Goal: Information Seeking & Learning: Check status

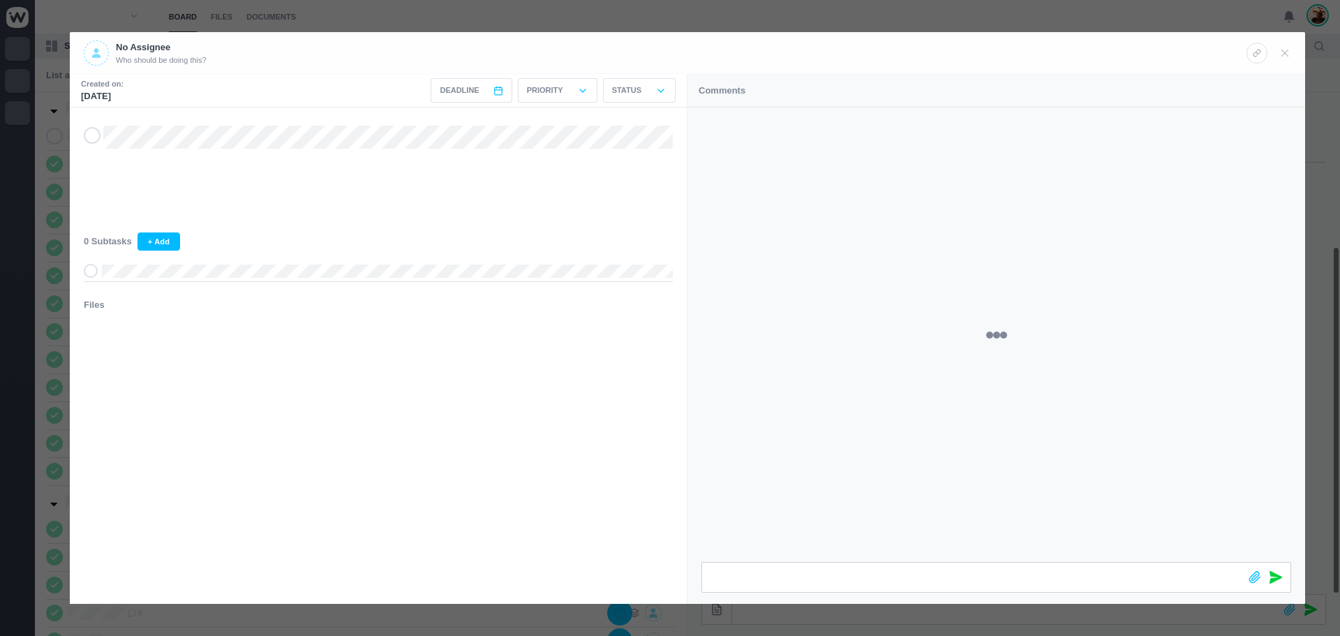
scroll to position [223, 0]
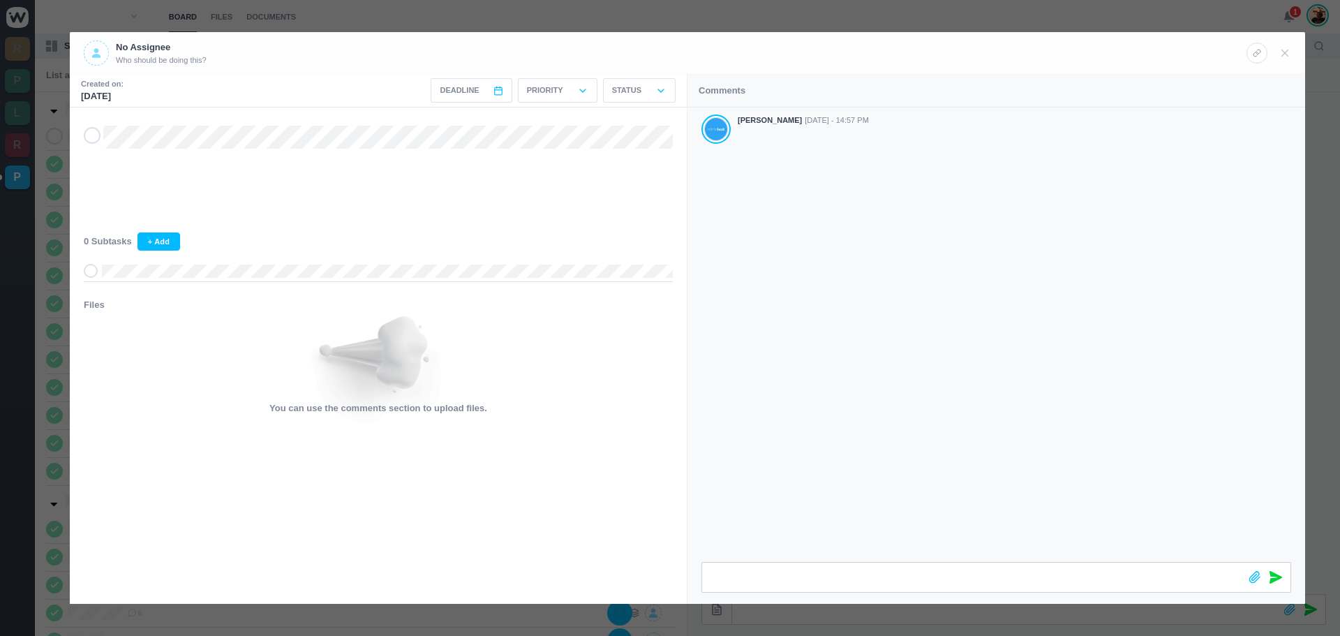
click at [95, 137] on icon at bounding box center [92, 136] width 11 height 10
click at [1288, 45] on div at bounding box center [1268, 52] width 45 height 24
click at [1274, 49] on div at bounding box center [1268, 52] width 45 height 24
click at [1282, 54] on icon at bounding box center [1285, 53] width 13 height 13
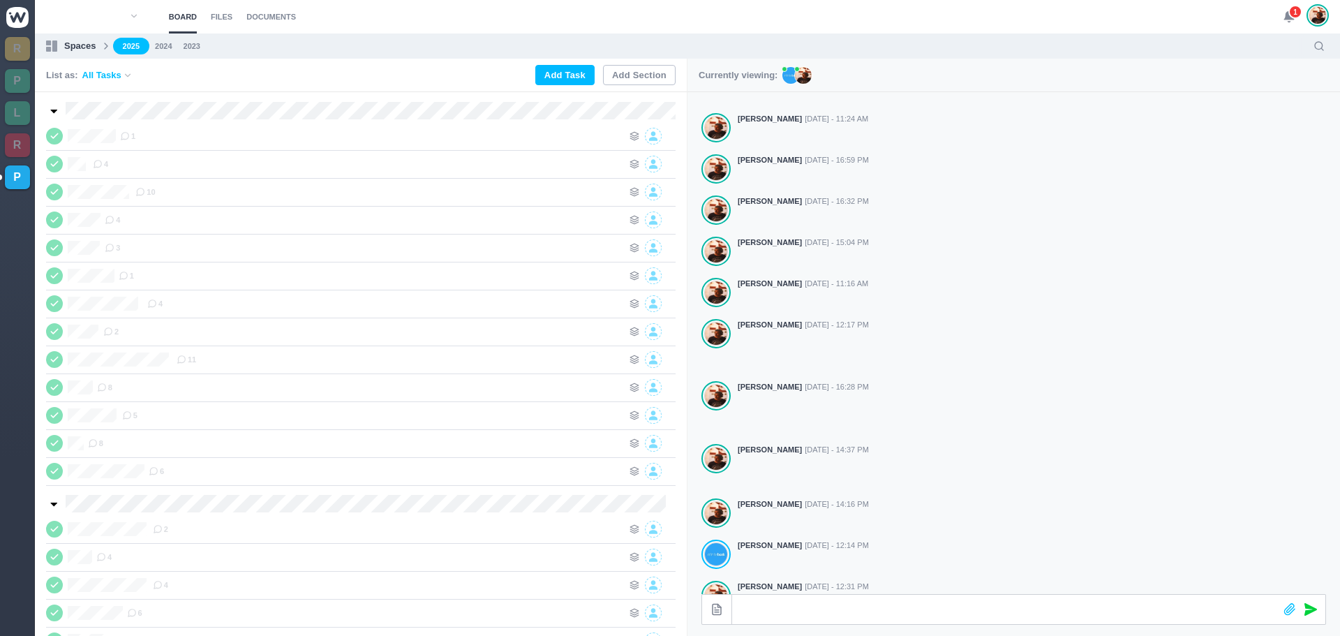
click at [1292, 14] on span "1" at bounding box center [1295, 12] width 14 height 14
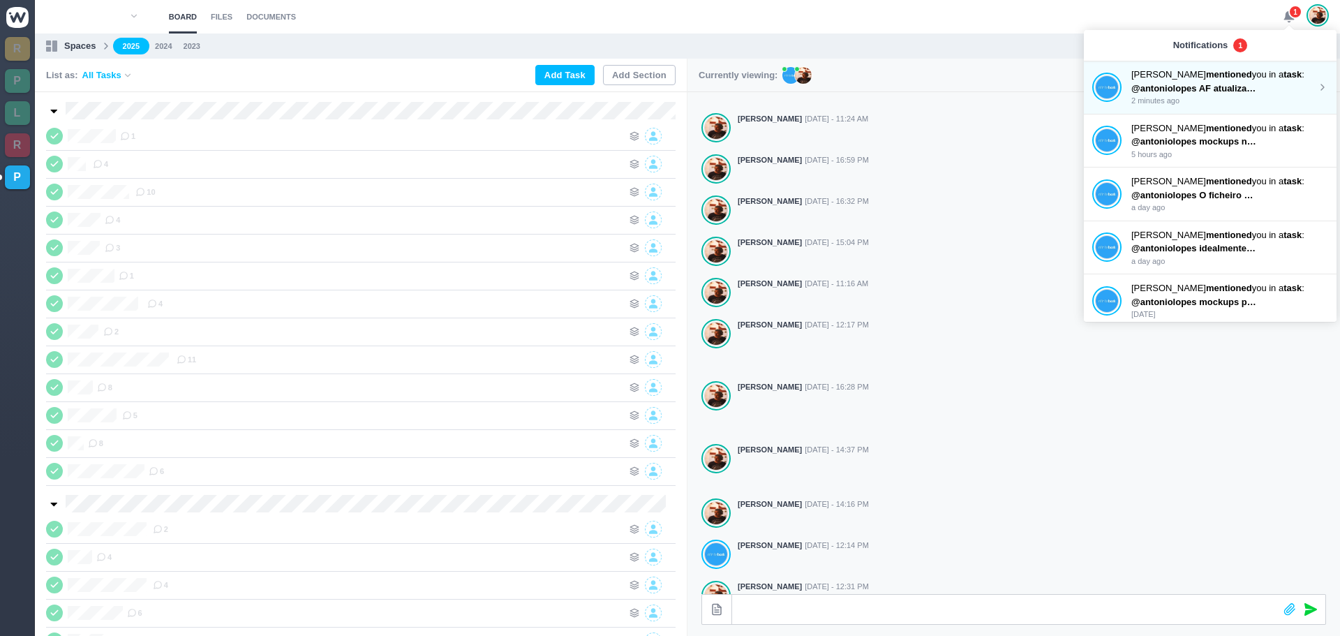
click at [1187, 82] on p "@antoniolopes AF atualizada na drivetodos os textos estao agora dentro da marge…" at bounding box center [1194, 89] width 126 height 14
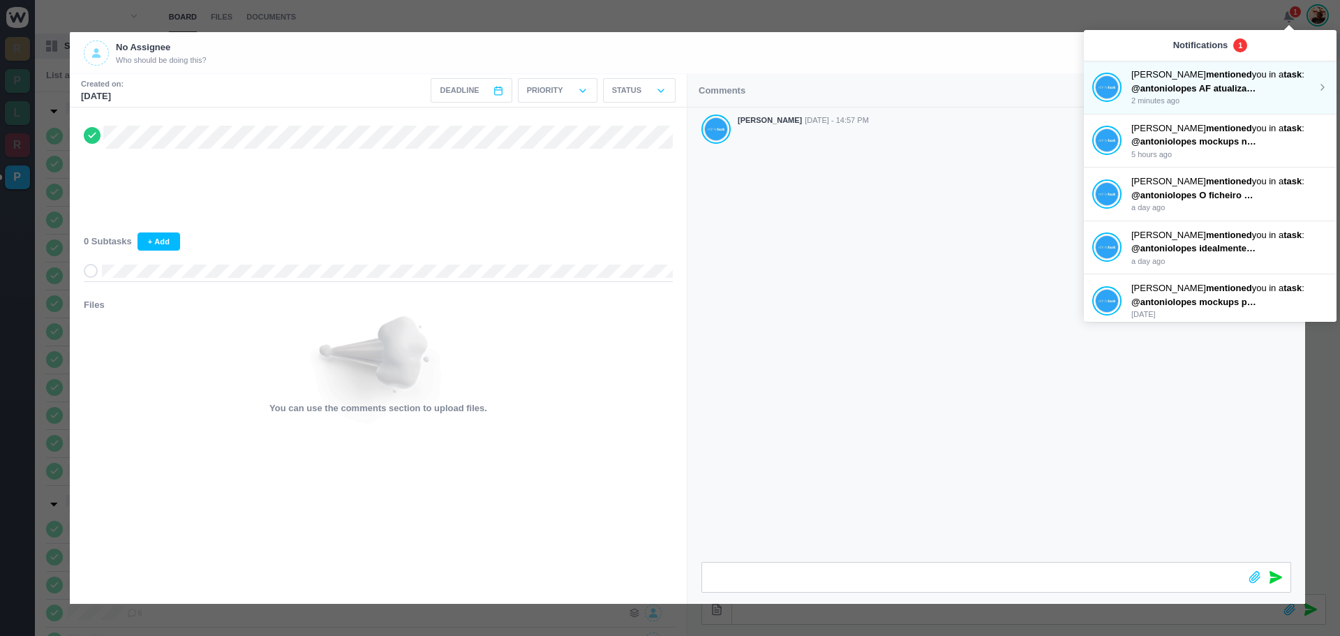
click at [1185, 80] on p "João Tosta mentioned you in a task :" at bounding box center [1224, 75] width 186 height 14
click at [974, 47] on div "No Assignee Who should be doing this?" at bounding box center [665, 52] width 1163 height 25
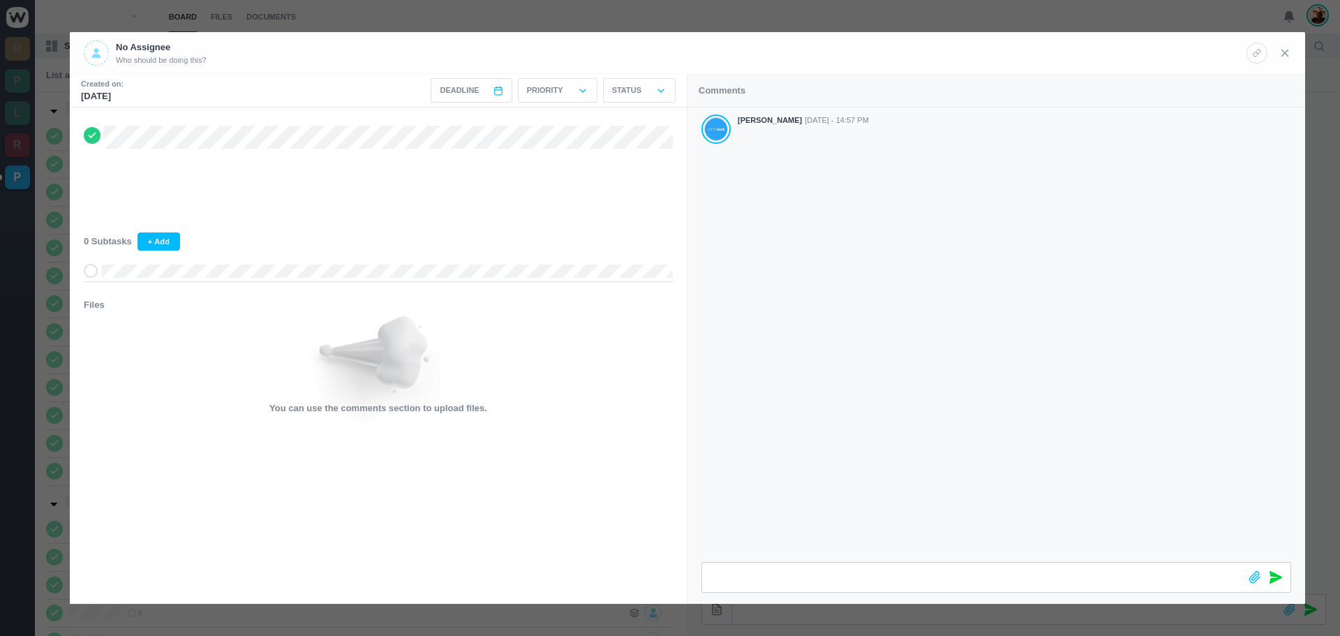
click at [1282, 53] on icon at bounding box center [1285, 53] width 13 height 13
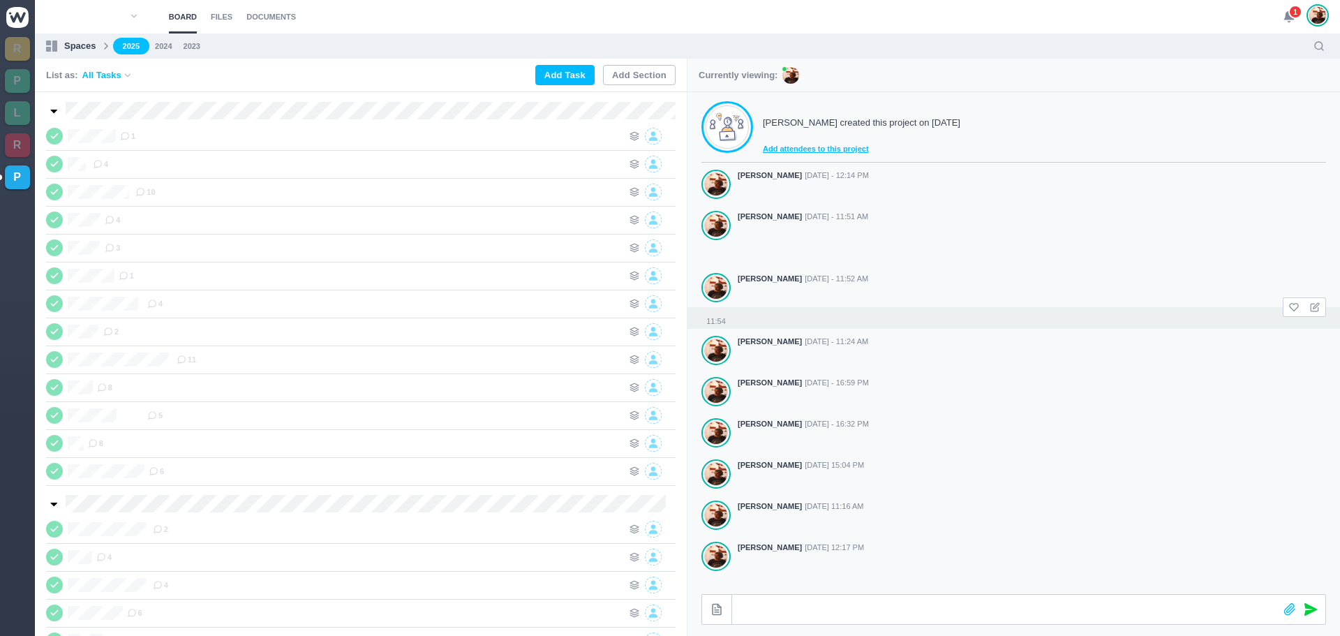
scroll to position [223, 0]
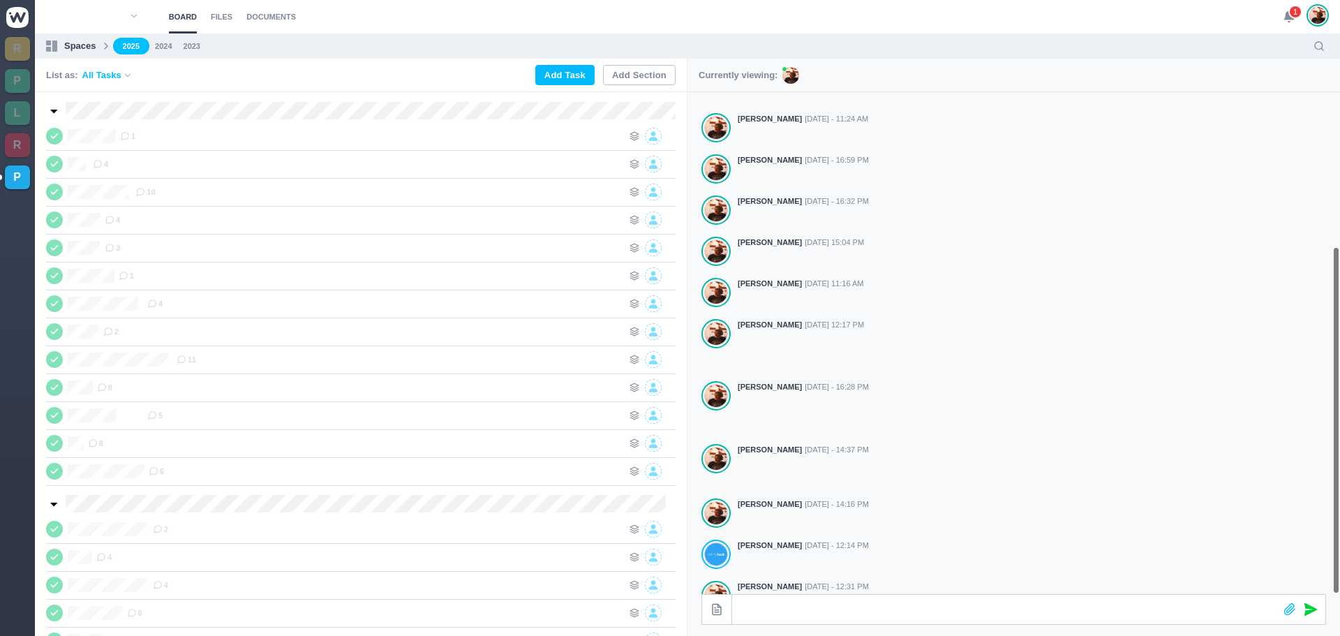
click at [1297, 10] on span "1" at bounding box center [1295, 12] width 14 height 14
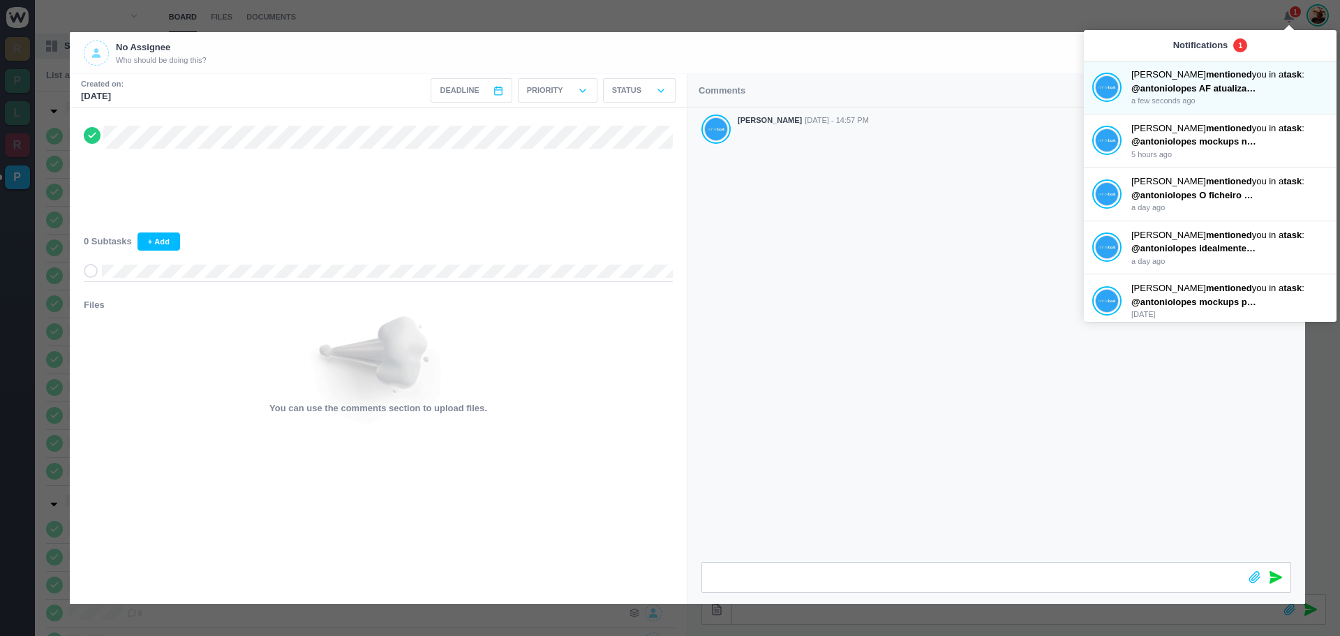
click at [953, 325] on div "[PERSON_NAME] [DATE] - 14:57 PM" at bounding box center [996, 334] width 618 height 454
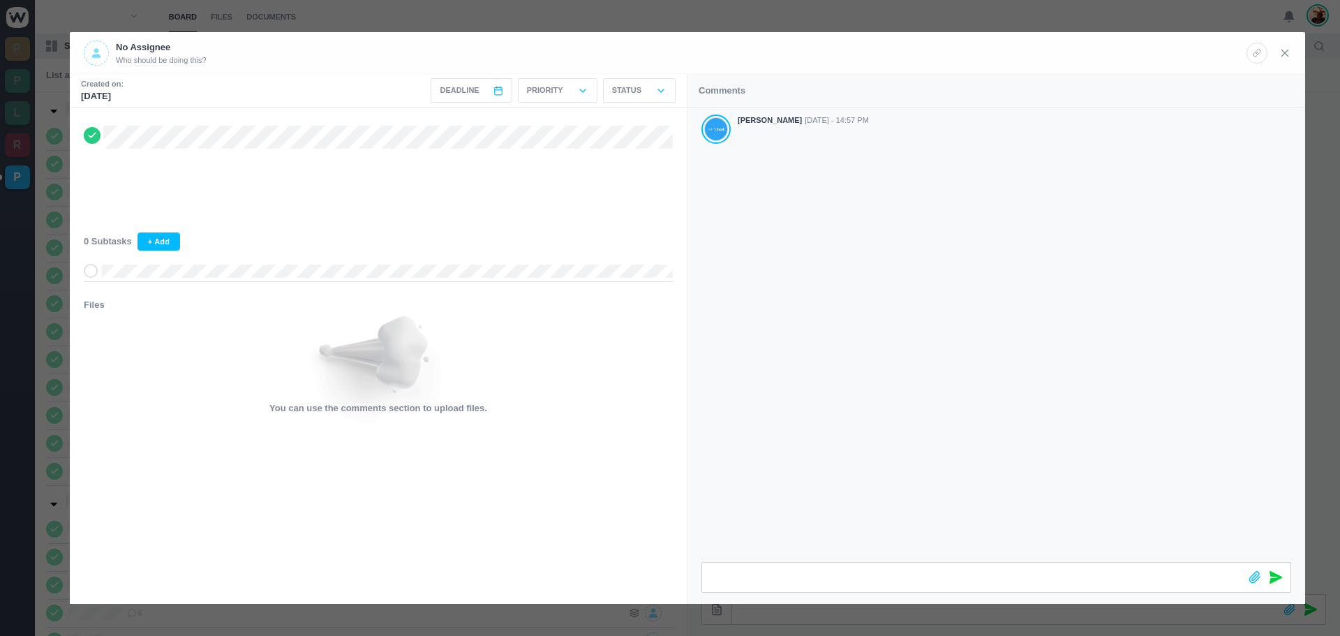
click at [1289, 54] on icon at bounding box center [1285, 53] width 13 height 13
